Goal: Find specific page/section: Find specific page/section

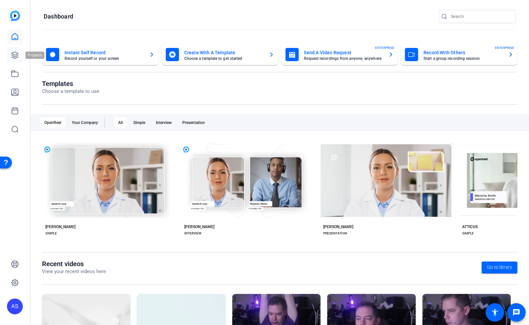
click at [12, 57] on icon at bounding box center [15, 55] width 7 height 7
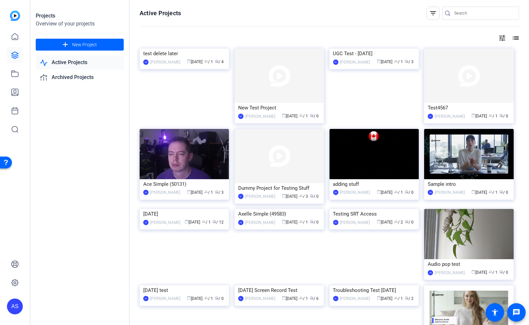
click at [432, 16] on mat-icon "filter_list" at bounding box center [433, 13] width 8 height 8
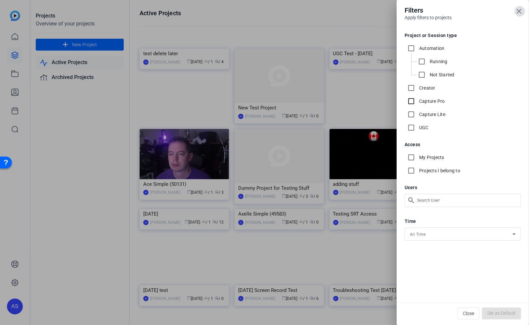
click at [412, 101] on input "Capture Pro" at bounding box center [410, 101] width 13 height 13
checkbox input "true"
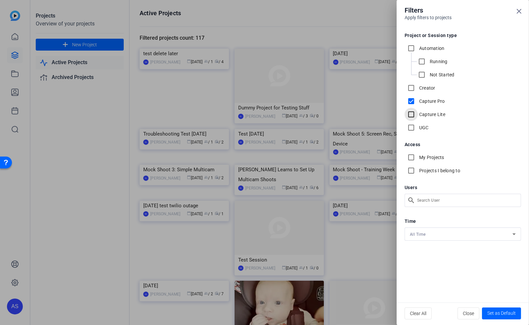
click at [411, 114] on input "Capture Lite" at bounding box center [410, 114] width 13 height 13
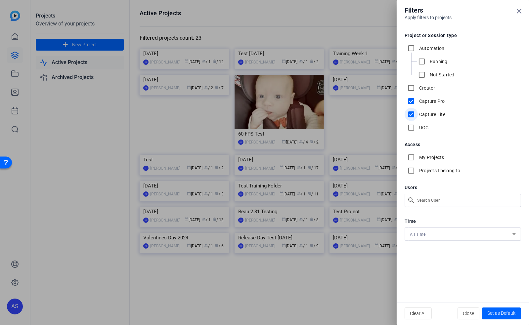
click at [411, 113] on input "Capture Lite" at bounding box center [410, 114] width 13 height 13
checkbox input "false"
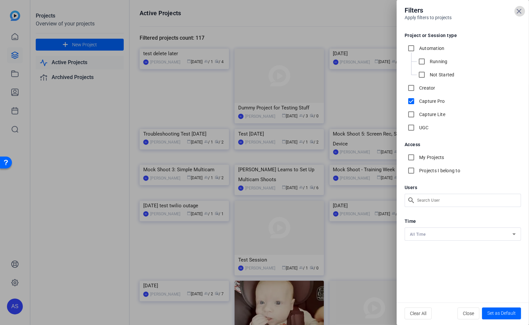
click at [522, 14] on icon at bounding box center [519, 11] width 8 height 8
